Goal: Obtain resource: Obtain resource

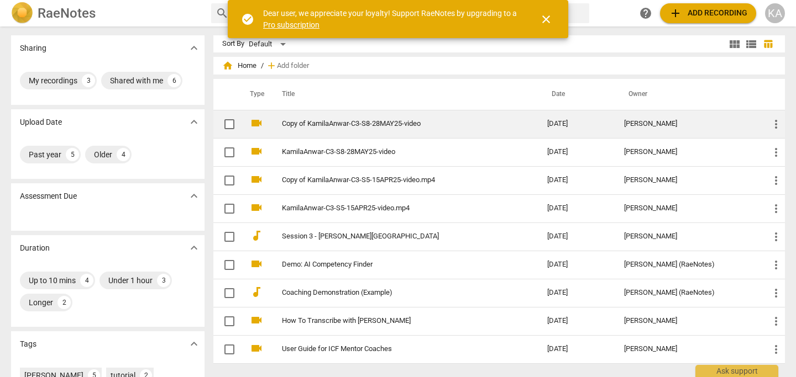
click at [400, 122] on link "Copy of KamilaAnwar-C3-S8-28MAY25-video" at bounding box center [394, 124] width 225 height 8
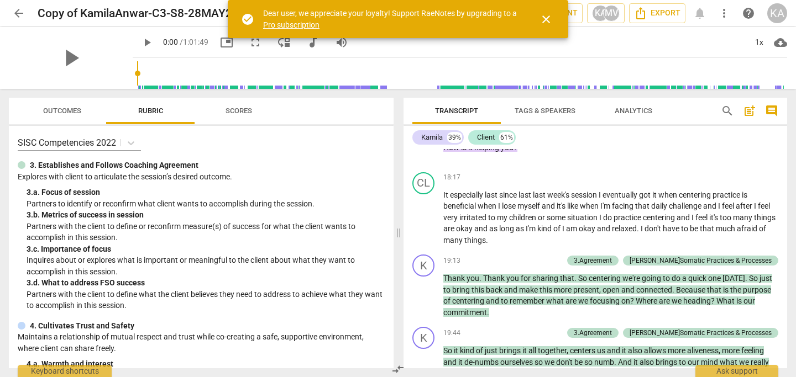
scroll to position [3166, 0]
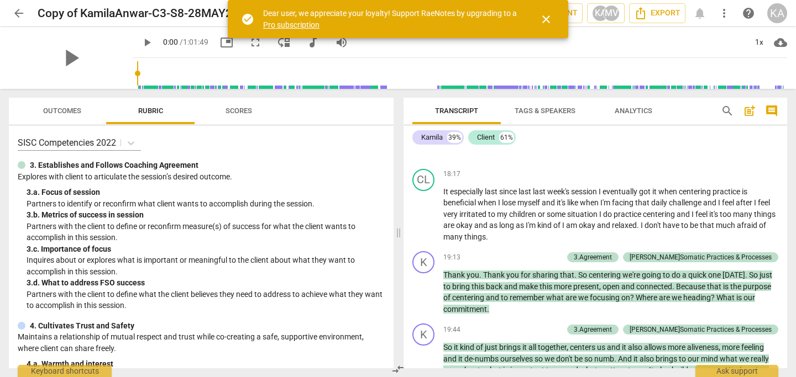
click at [548, 18] on span "close" at bounding box center [545, 19] width 13 height 13
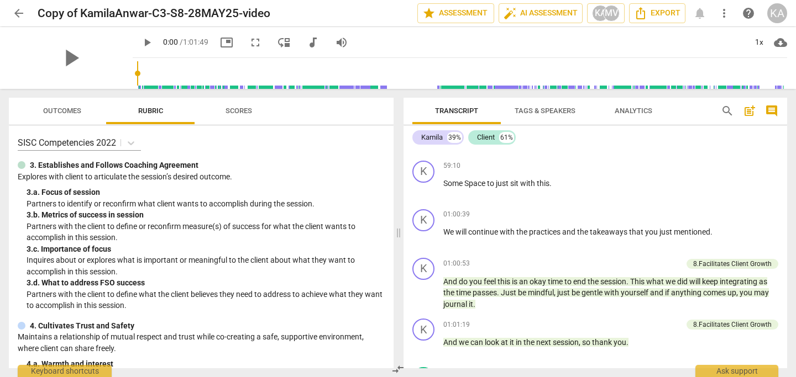
scroll to position [9504, 0]
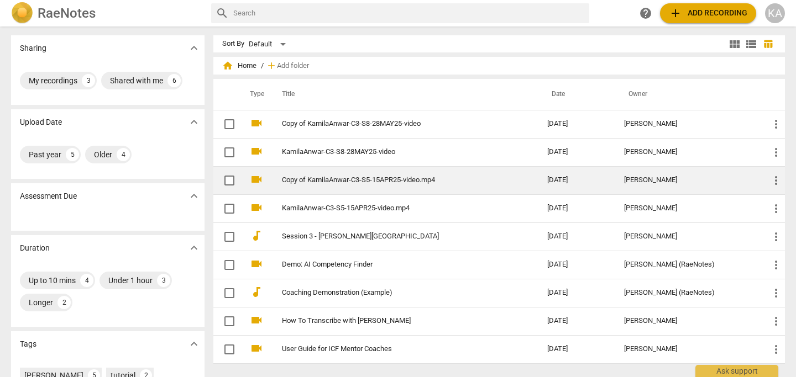
click at [324, 181] on link "Copy of KamilaAnwar-C3-S5-15APR25-video.mp4" at bounding box center [394, 180] width 225 height 8
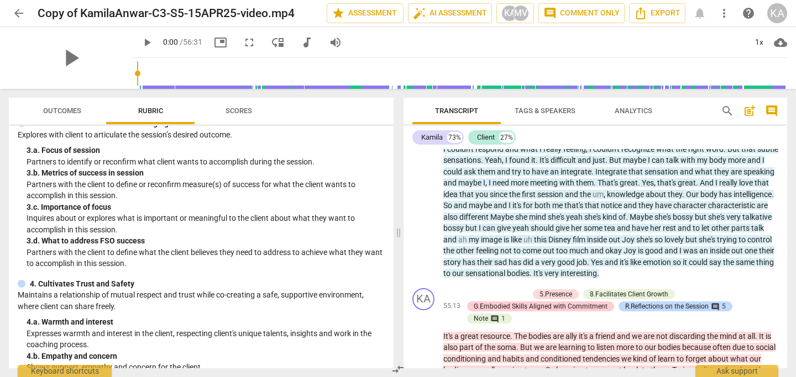
scroll to position [8100, 0]
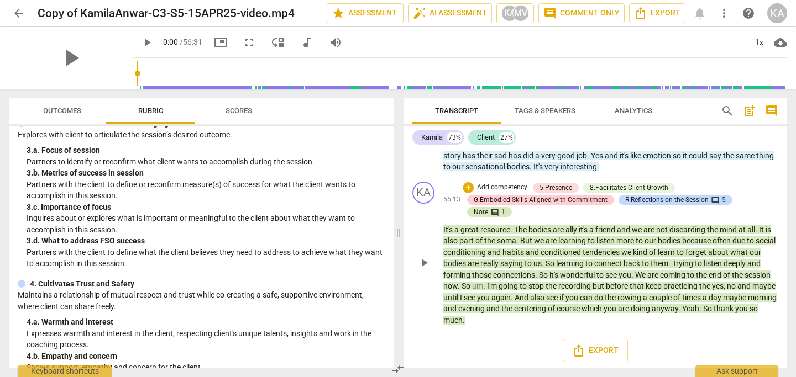
click at [493, 209] on span "comment" at bounding box center [494, 212] width 9 height 9
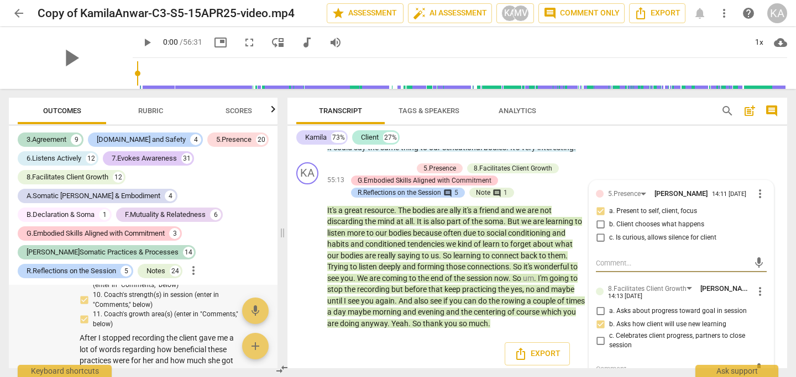
scroll to position [22638, 0]
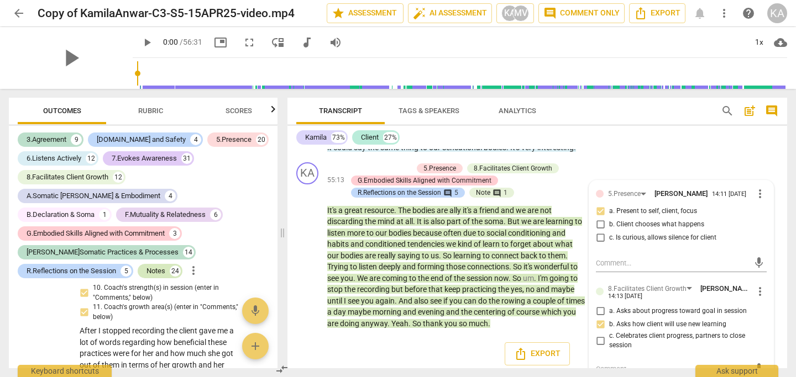
click at [146, 266] on div "Notes" at bounding box center [155, 271] width 19 height 11
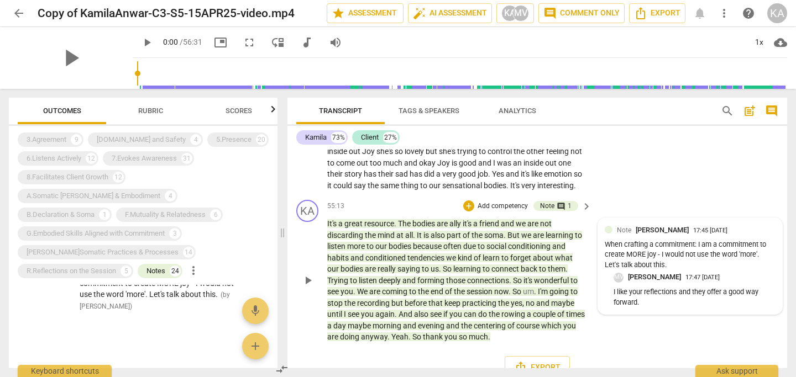
scroll to position [8655, 0]
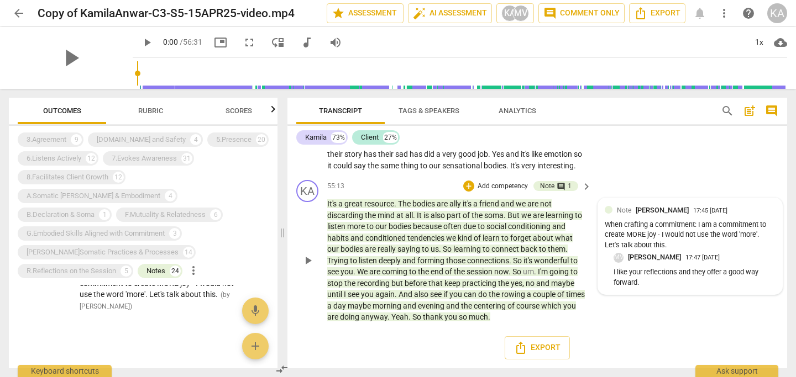
click at [737, 210] on div "Note Marietta Vis 17:45 [DATE]" at bounding box center [696, 210] width 159 height 10
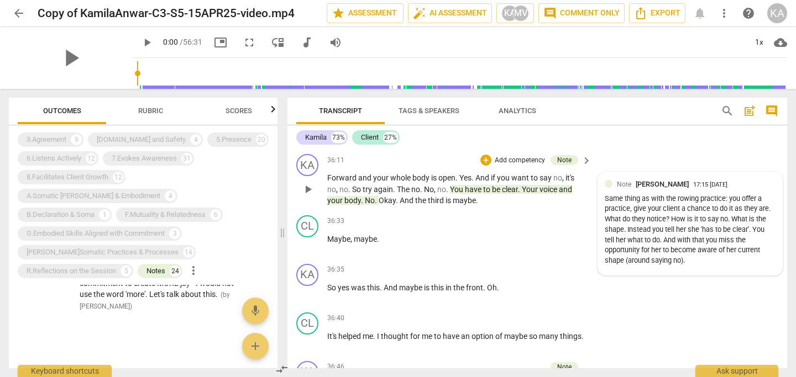
scroll to position [4163, 0]
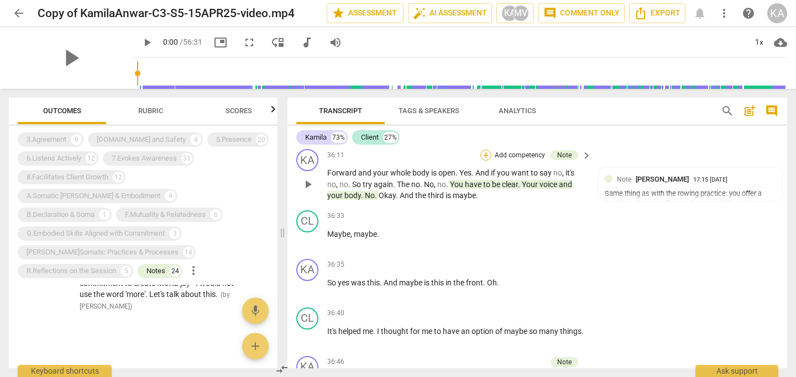
click at [483, 161] on div "+" at bounding box center [485, 155] width 11 height 11
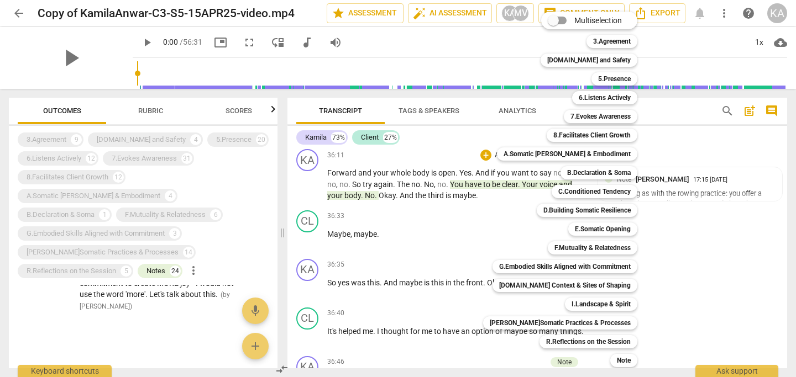
scroll to position [20, 0]
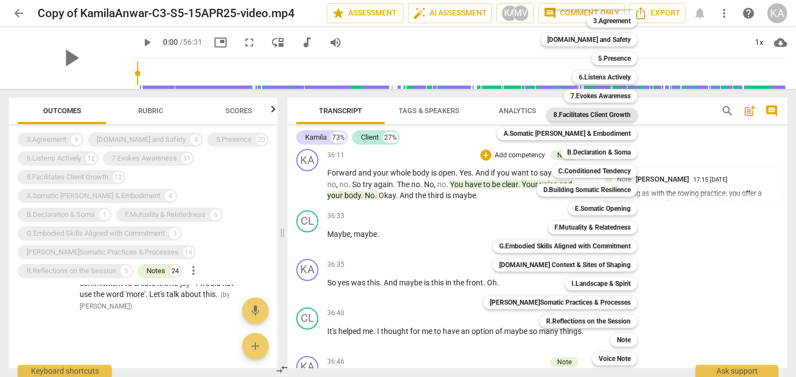
click at [581, 115] on b "8.Facilitates Client Growth" at bounding box center [591, 114] width 77 height 13
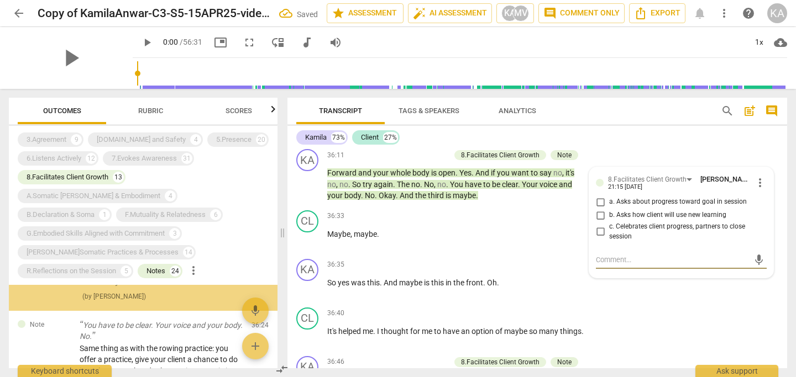
scroll to position [3484, 0]
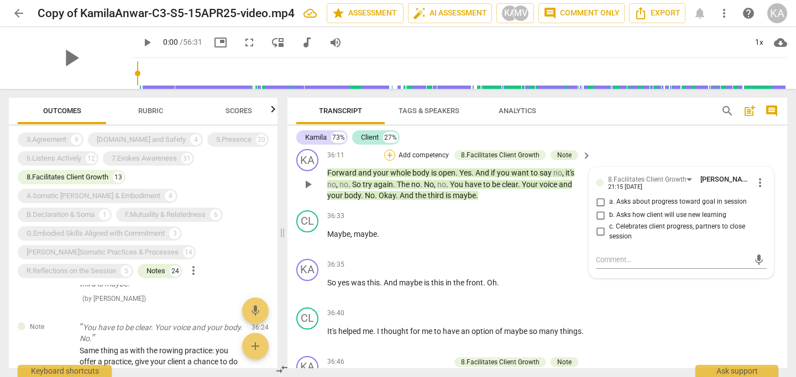
click at [390, 161] on div "+" at bounding box center [389, 155] width 11 height 11
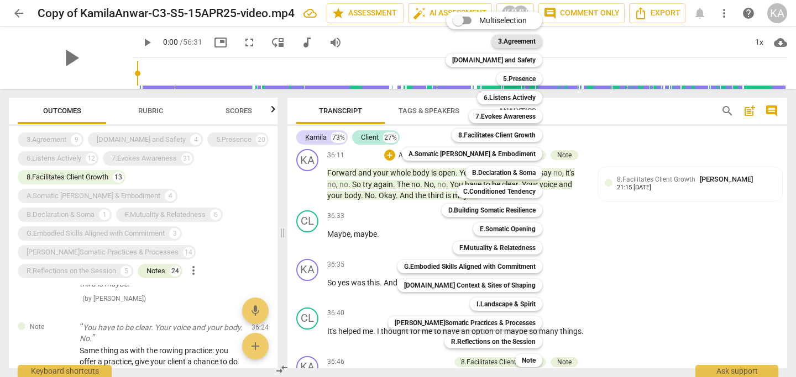
click at [498, 40] on b "3.Agreement" at bounding box center [517, 41] width 38 height 13
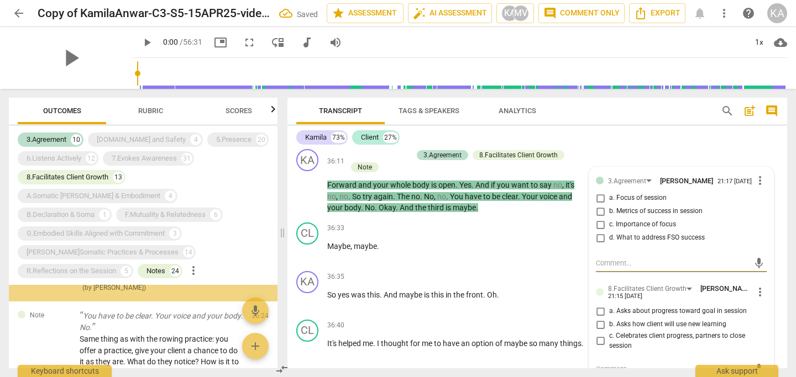
scroll to position [4339, 0]
